Goal: Transaction & Acquisition: Purchase product/service

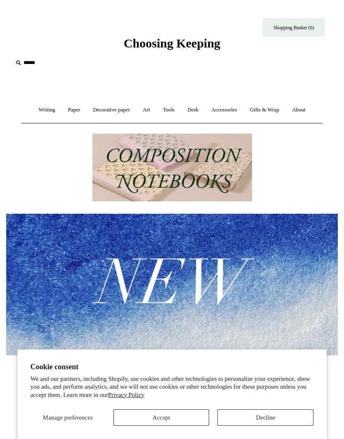
click at [201, 115] on link "Desk +" at bounding box center [193, 110] width 23 height 22
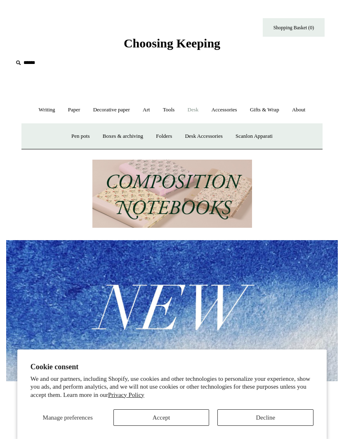
click at [204, 139] on link "Desk Accessories" at bounding box center [203, 136] width 49 height 22
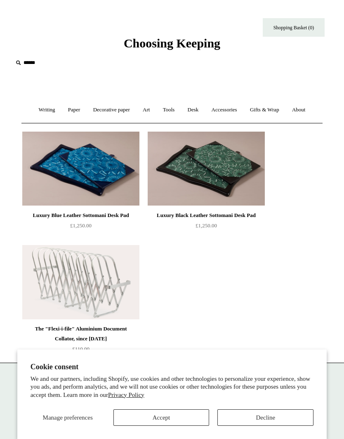
click at [222, 109] on link "Accessories +" at bounding box center [224, 110] width 37 height 22
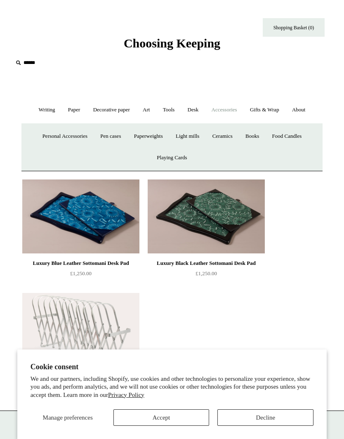
click at [228, 138] on link "Ceramics +" at bounding box center [223, 136] width 32 height 22
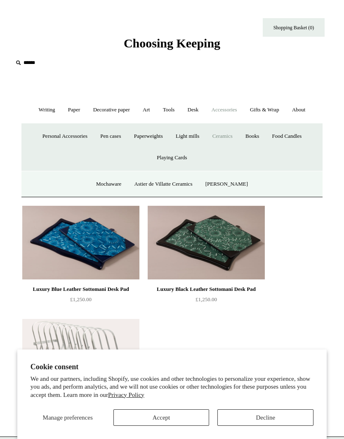
click at [148, 418] on button "Accept" at bounding box center [161, 417] width 96 height 16
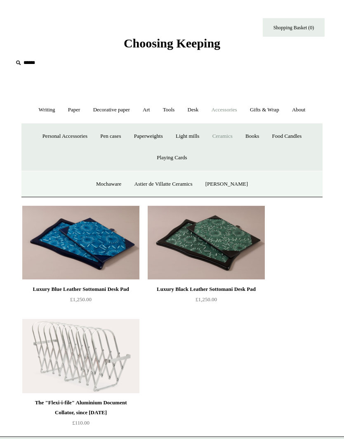
click at [230, 137] on link "Ceramics -" at bounding box center [223, 136] width 32 height 22
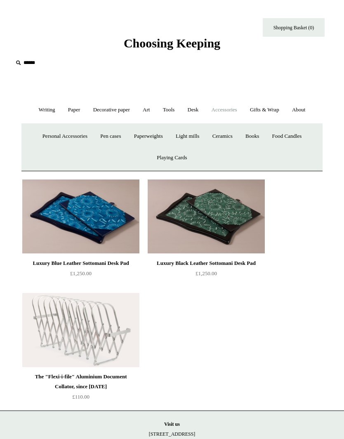
click at [226, 137] on link "Ceramics +" at bounding box center [223, 136] width 32 height 22
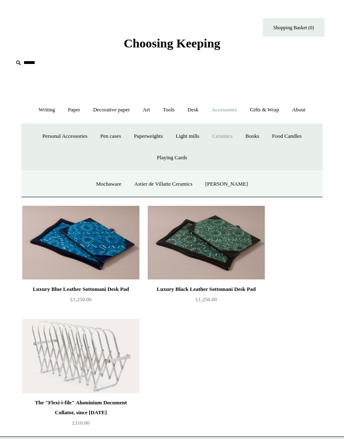
click at [108, 190] on link "Mochaware" at bounding box center [108, 184] width 37 height 22
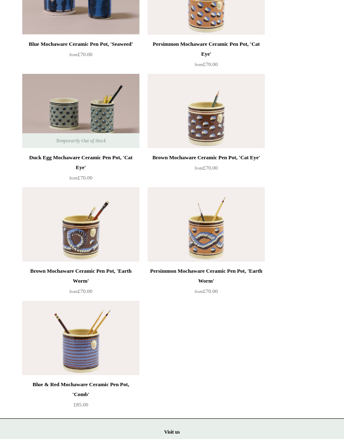
scroll to position [284, 0]
click at [217, 240] on img at bounding box center [206, 225] width 117 height 74
